Goal: Communication & Community: Ask a question

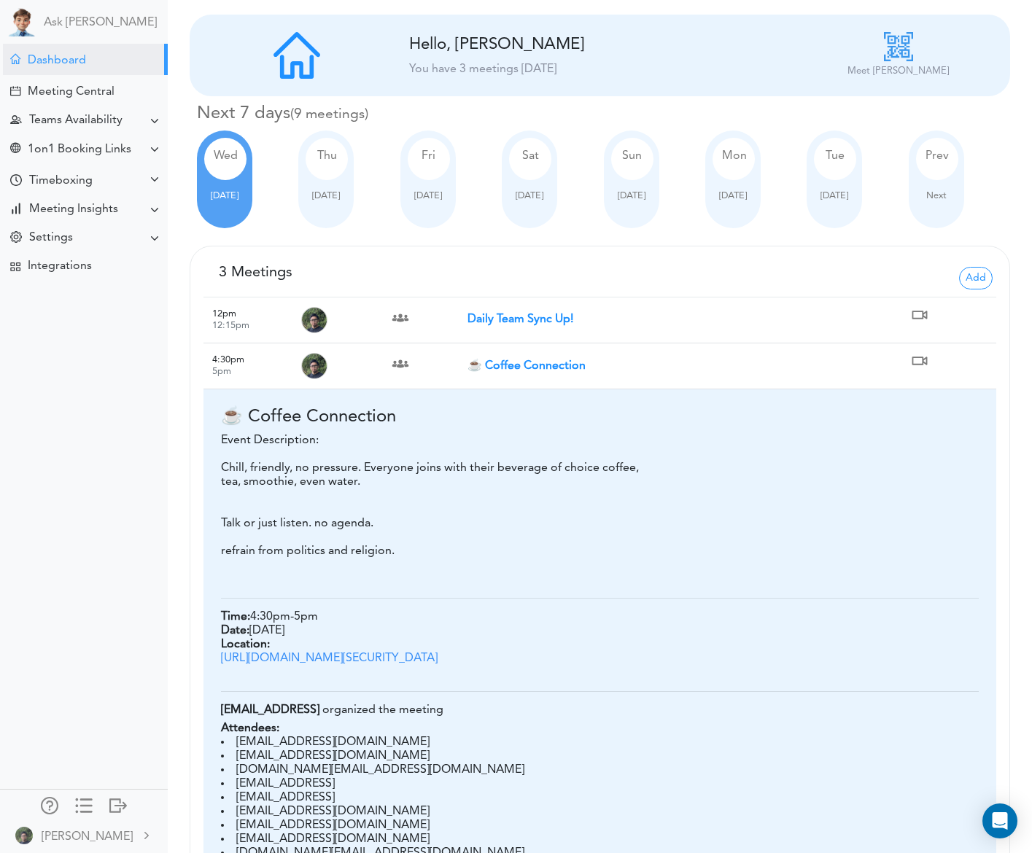
click at [535, 365] on strong "☕ Coffee Connection" at bounding box center [526, 366] width 118 height 12
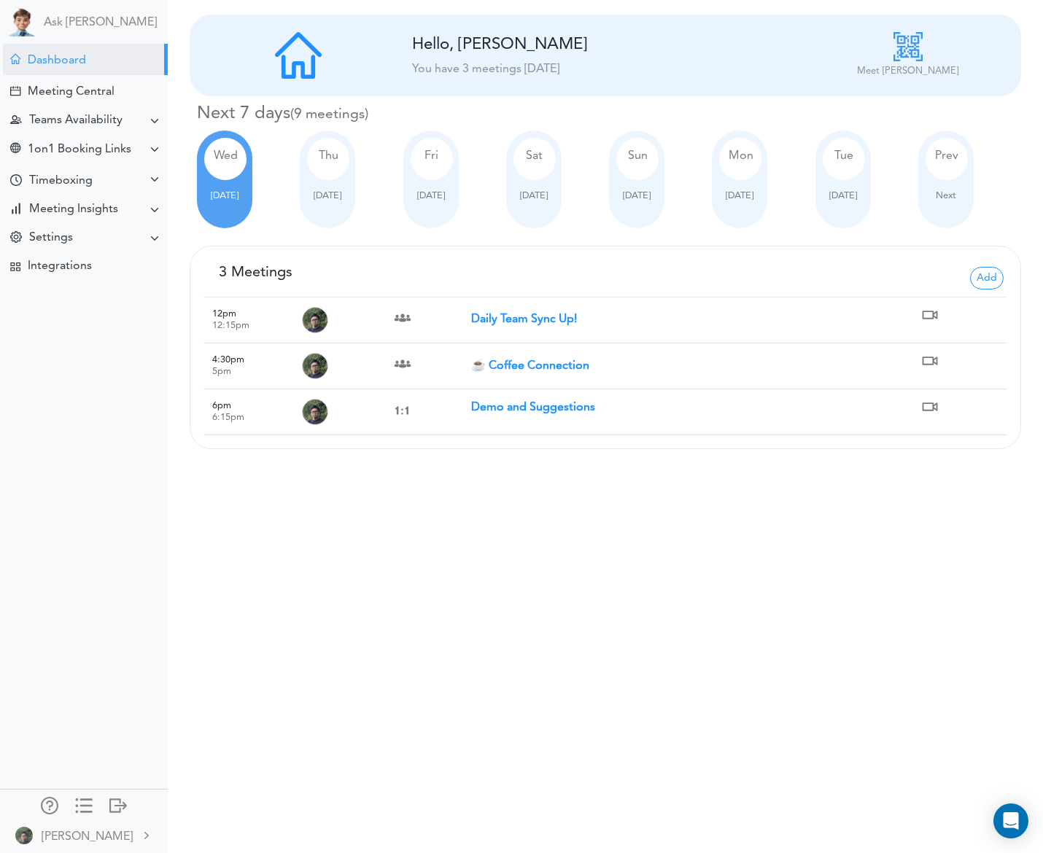
click at [538, 411] on strong "Demo and Suggestions" at bounding box center [533, 408] width 124 height 12
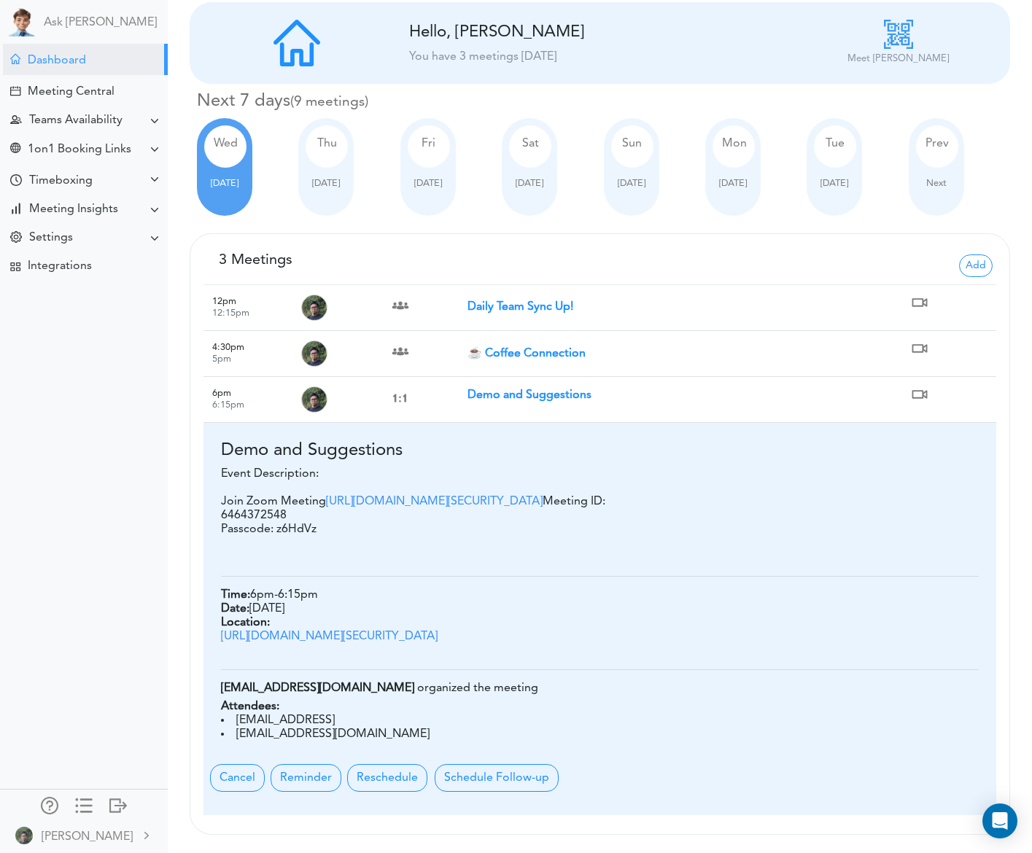
scroll to position [82, 0]
click at [79, 98] on div "Meeting Central" at bounding box center [71, 92] width 87 height 14
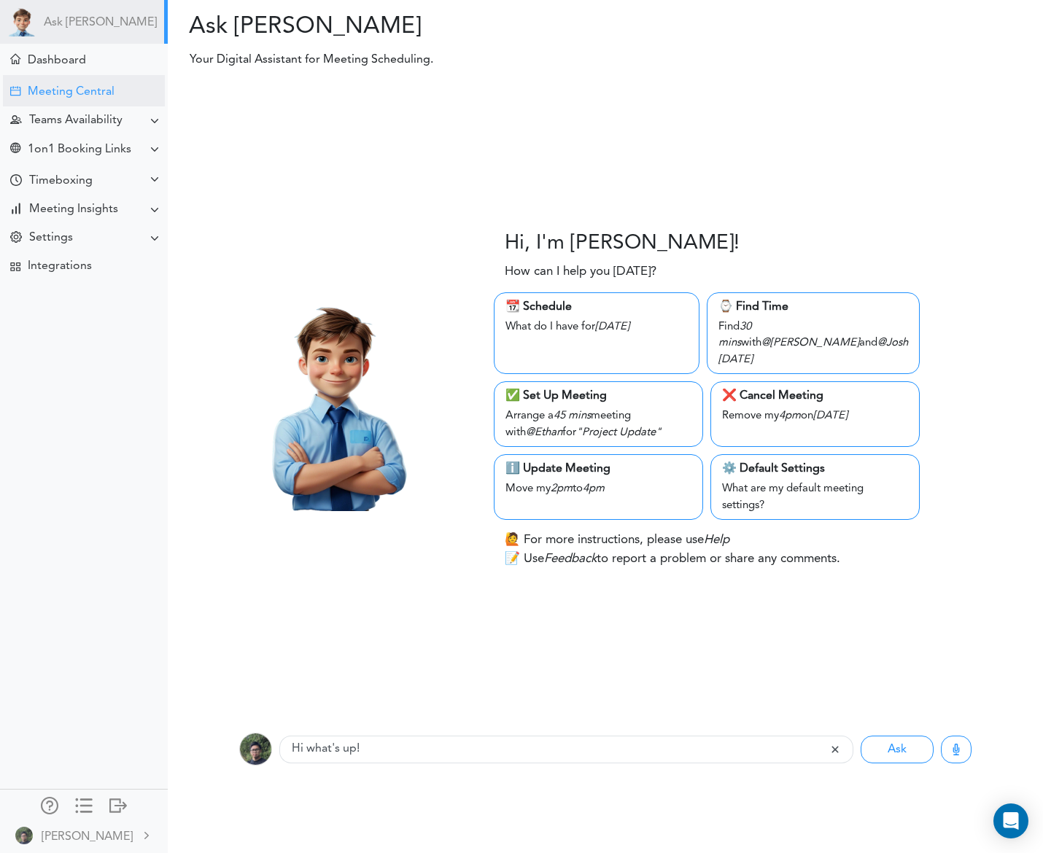
click at [87, 91] on div "Meeting Central" at bounding box center [71, 92] width 87 height 14
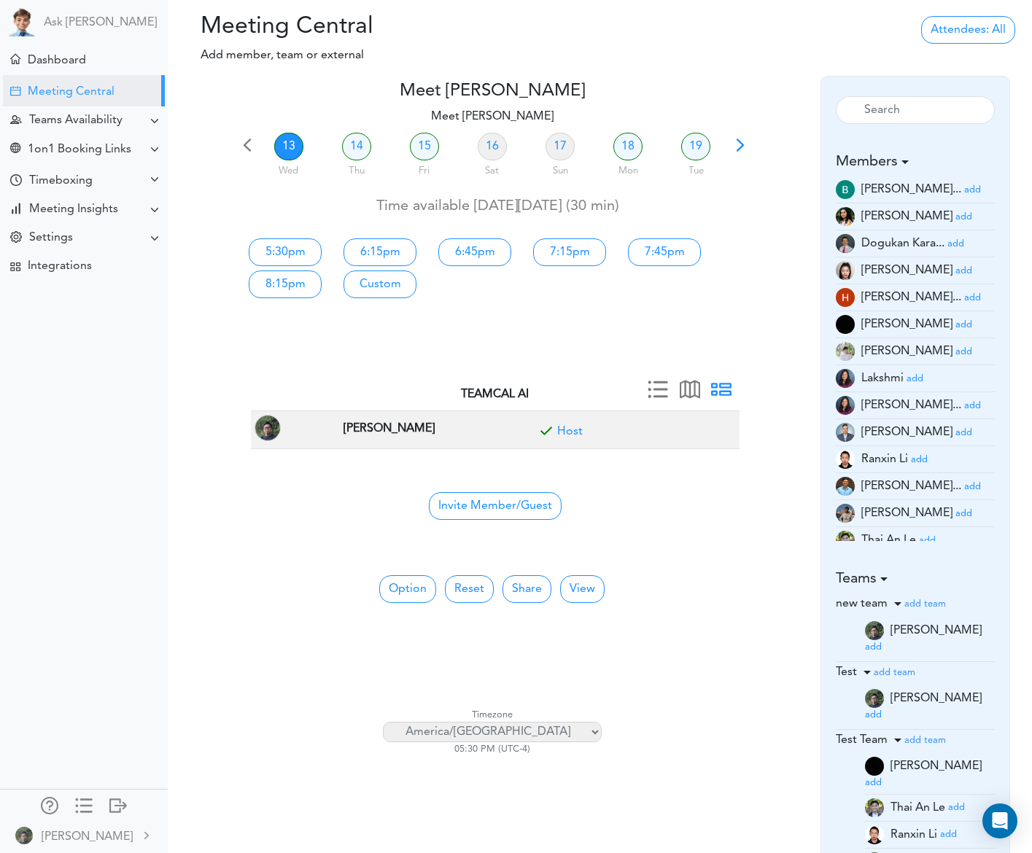
click at [955, 433] on small "add" at bounding box center [963, 432] width 17 height 9
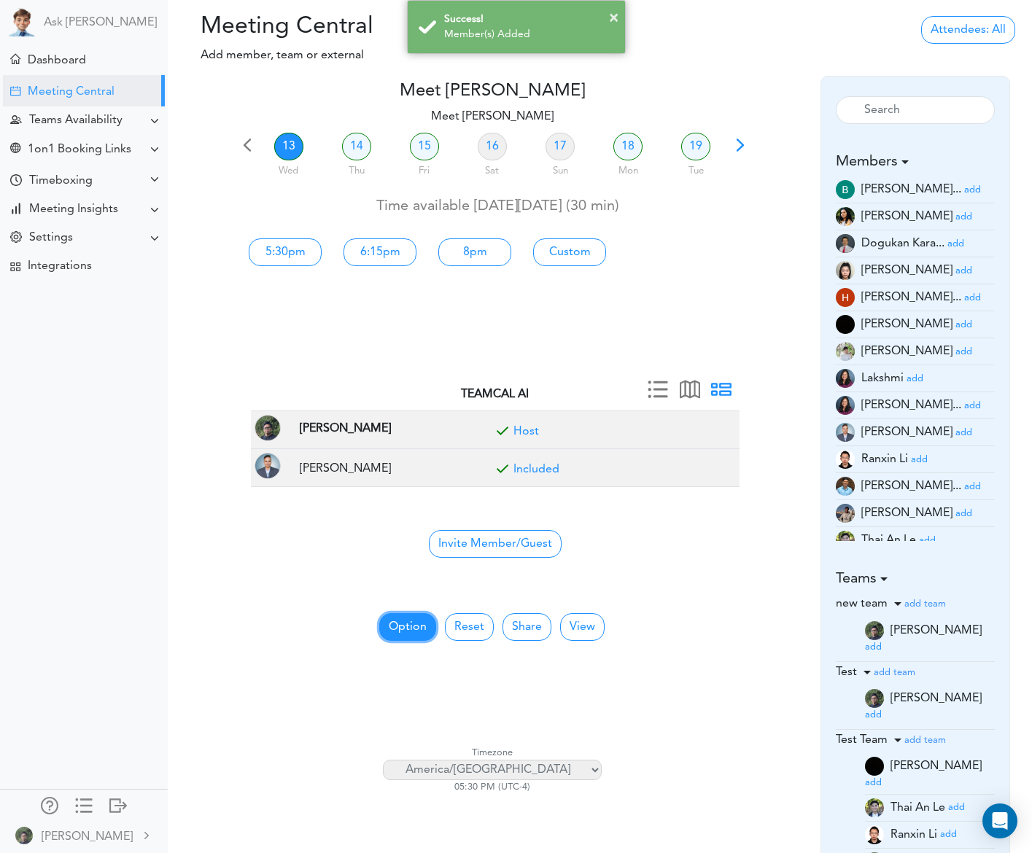
click at [417, 618] on button "Option" at bounding box center [407, 627] width 57 height 28
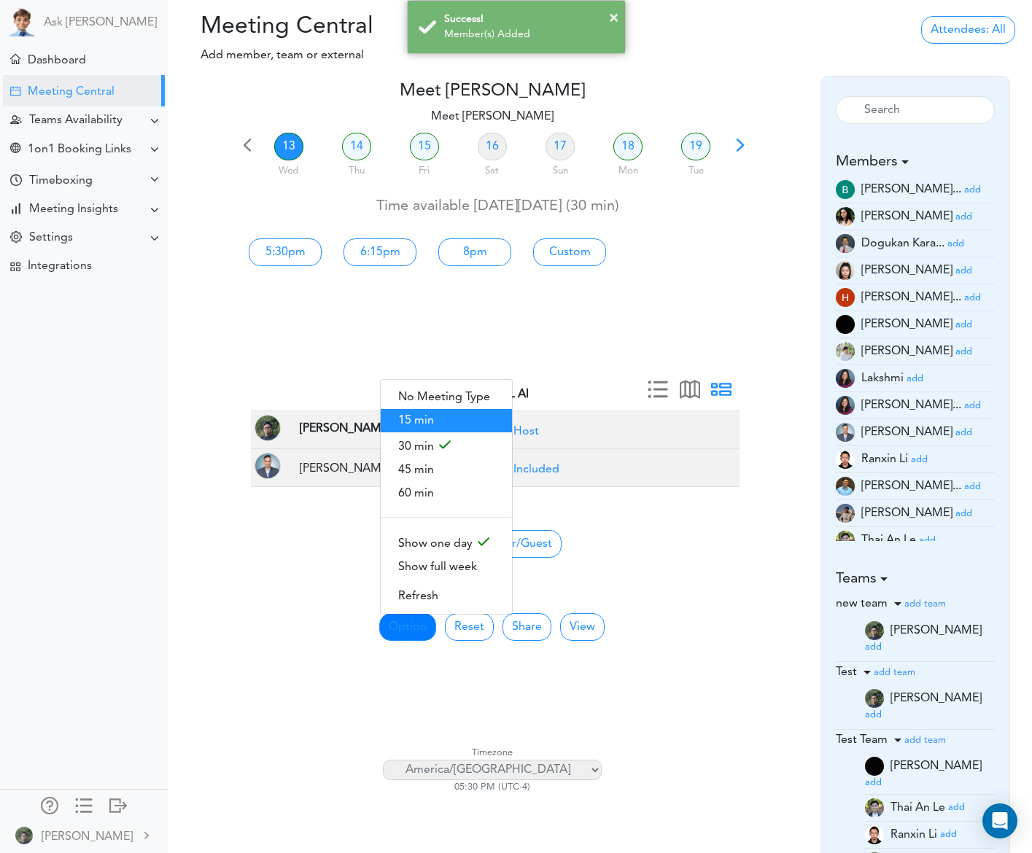
click at [456, 427] on span "15 min" at bounding box center [446, 420] width 131 height 23
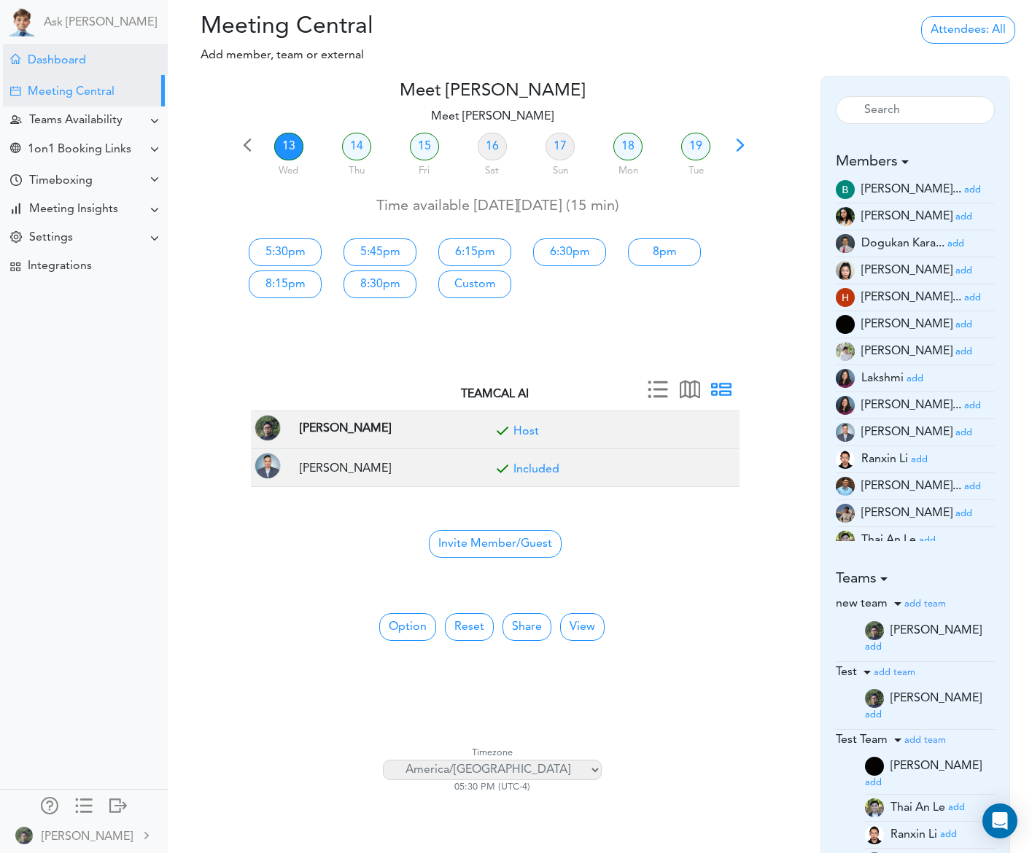
click at [74, 61] on div "Dashboard" at bounding box center [57, 61] width 58 height 14
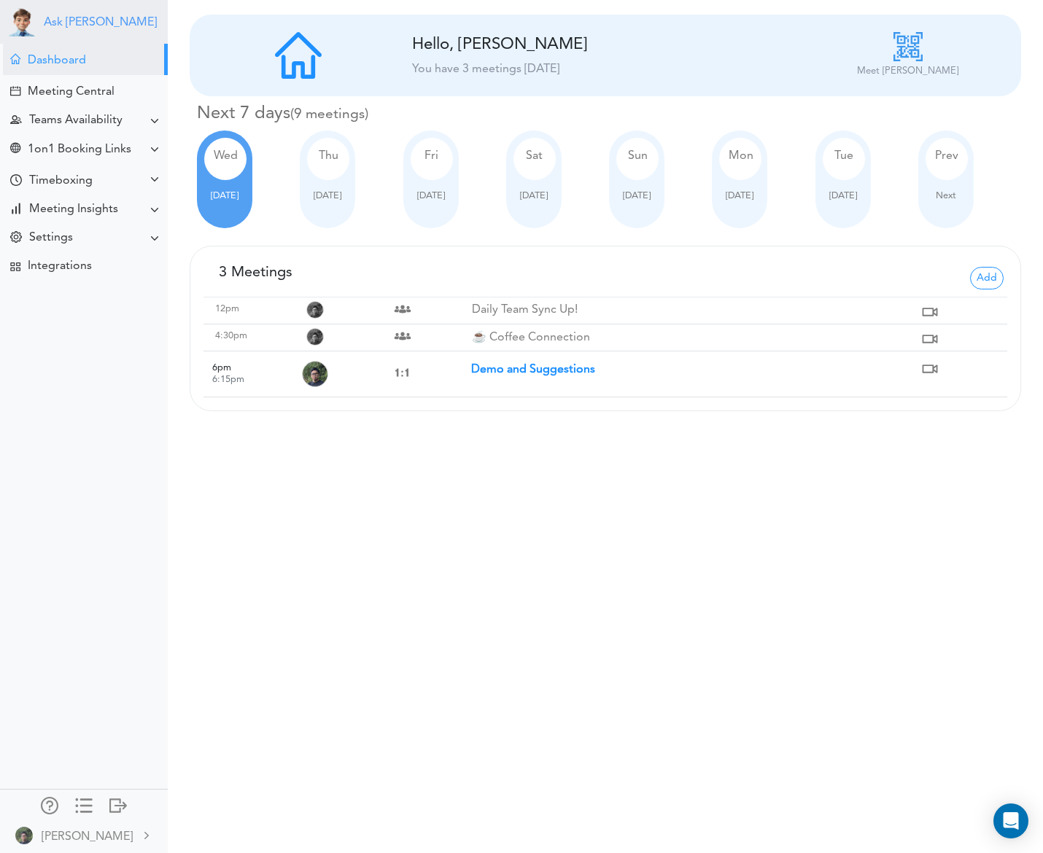
click at [82, 18] on link "Ask [PERSON_NAME]" at bounding box center [100, 23] width 113 height 14
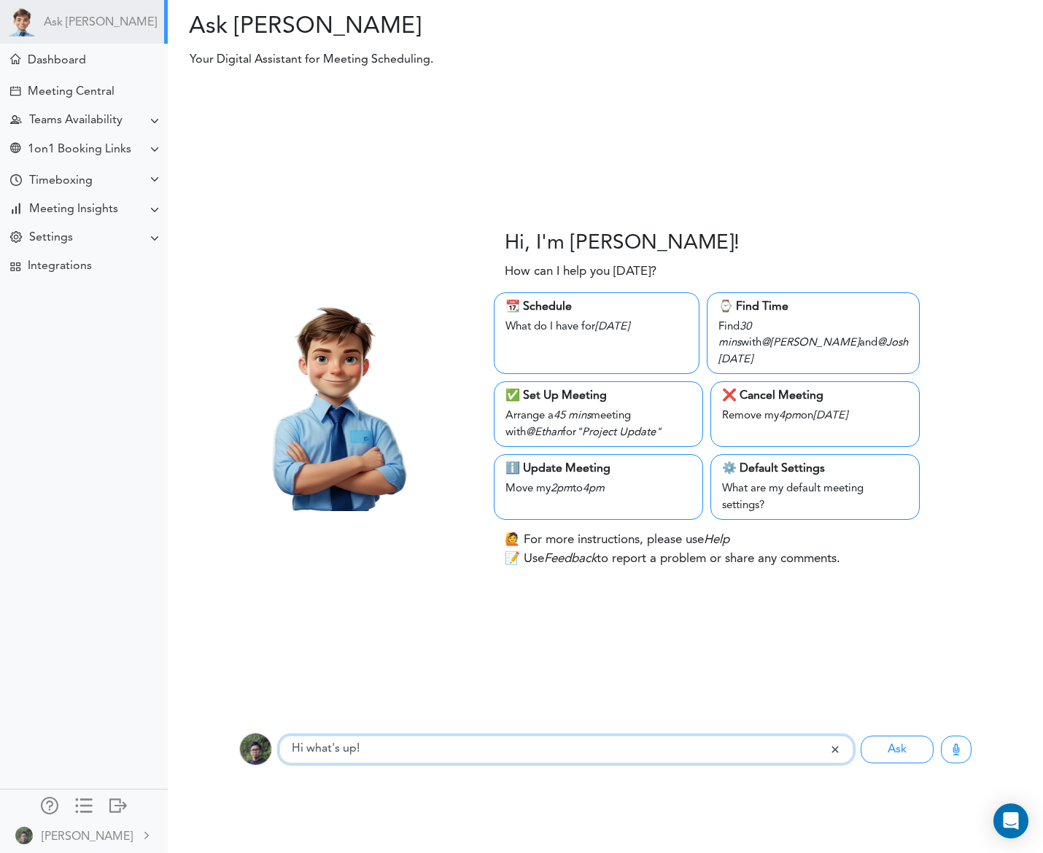
click at [405, 751] on input "Hi what's up!" at bounding box center [554, 750] width 551 height 28
drag, startPoint x: 432, startPoint y: 742, endPoint x: 125, endPoint y: 761, distance: 307.6
click at [121, 761] on body "Ask [PERSON_NAME] Dashboard Settings" at bounding box center [521, 426] width 1043 height 853
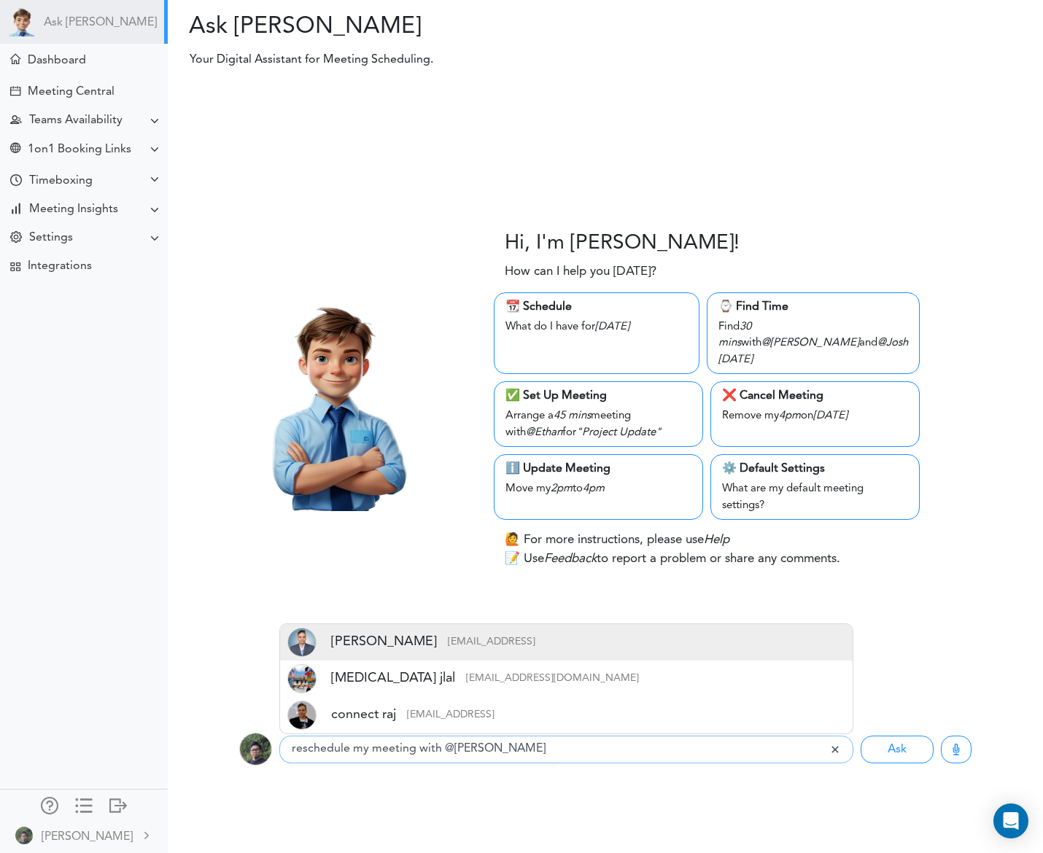
click at [494, 649] on div "[PERSON_NAME] [PERSON_NAME][EMAIL_ADDRESS]" at bounding box center [566, 642] width 572 height 36
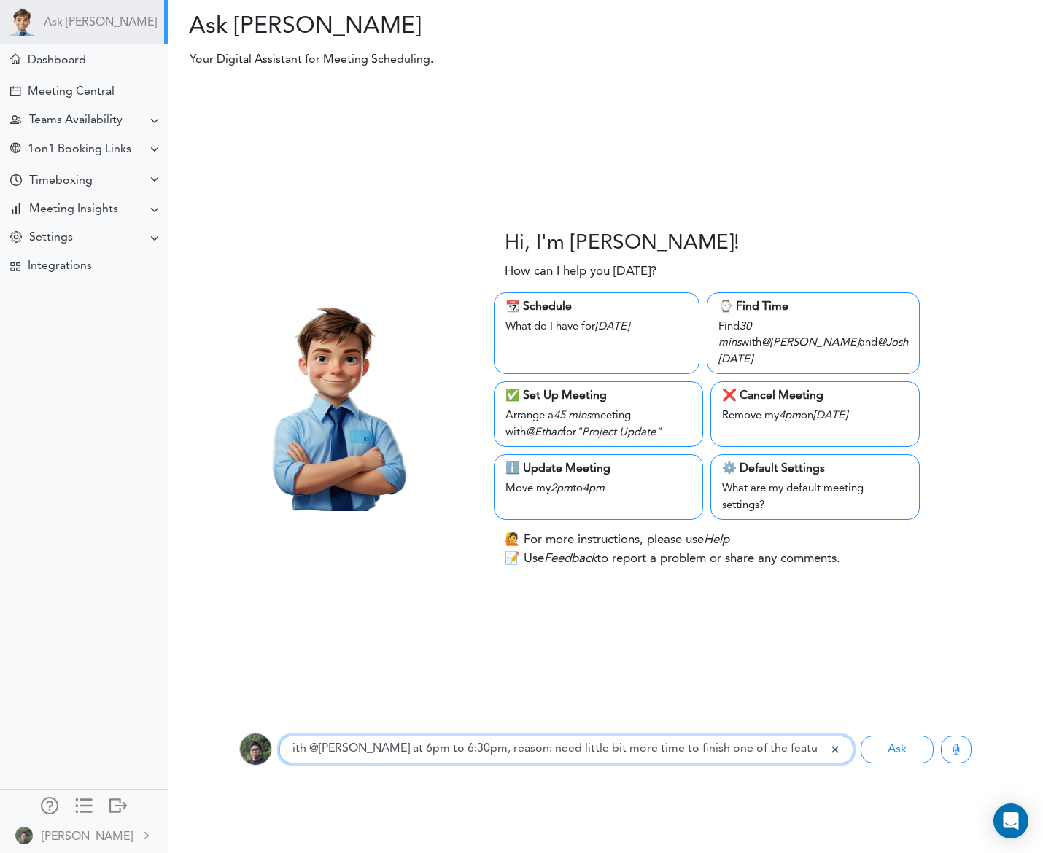
scroll to position [0, 152]
type input "reschedule my meeting with @[PERSON_NAME] at 6pm to 6:30pm, reason: need little…"
drag, startPoint x: 907, startPoint y: 752, endPoint x: 849, endPoint y: 472, distance: 285.1
click at [907, 752] on button "Ask" at bounding box center [896, 750] width 73 height 28
